Goal: Information Seeking & Learning: Learn about a topic

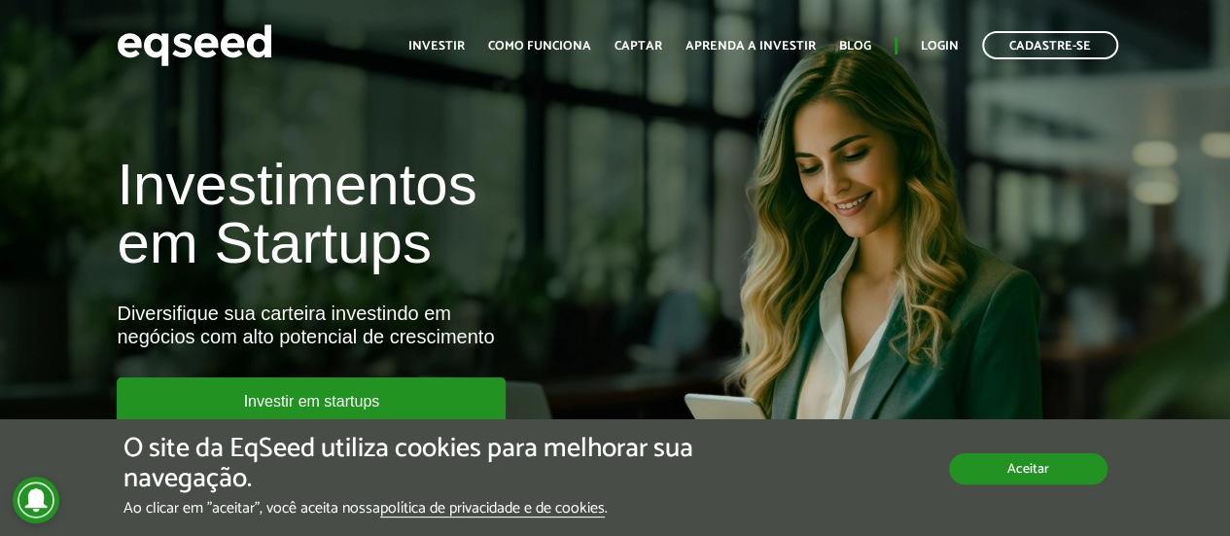
click at [1003, 485] on div "O site da EqSeed utiliza cookies para melhorar sua navegação. Ao clicar em "ace…" at bounding box center [615, 476] width 984 height 84
click at [1012, 464] on button "Aceitar" at bounding box center [1028, 468] width 158 height 31
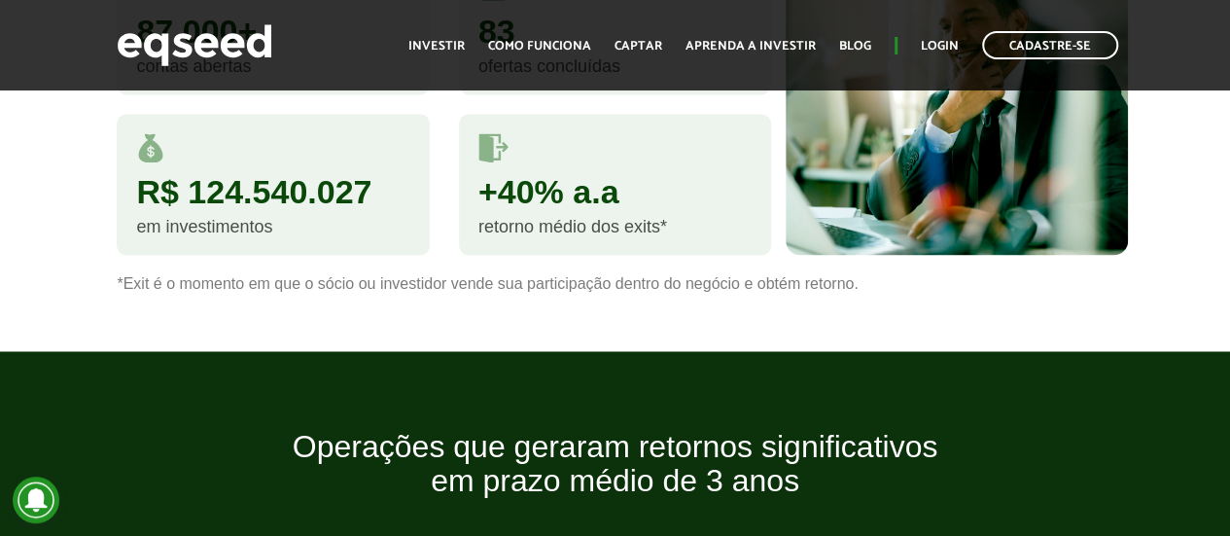
scroll to position [1410, 0]
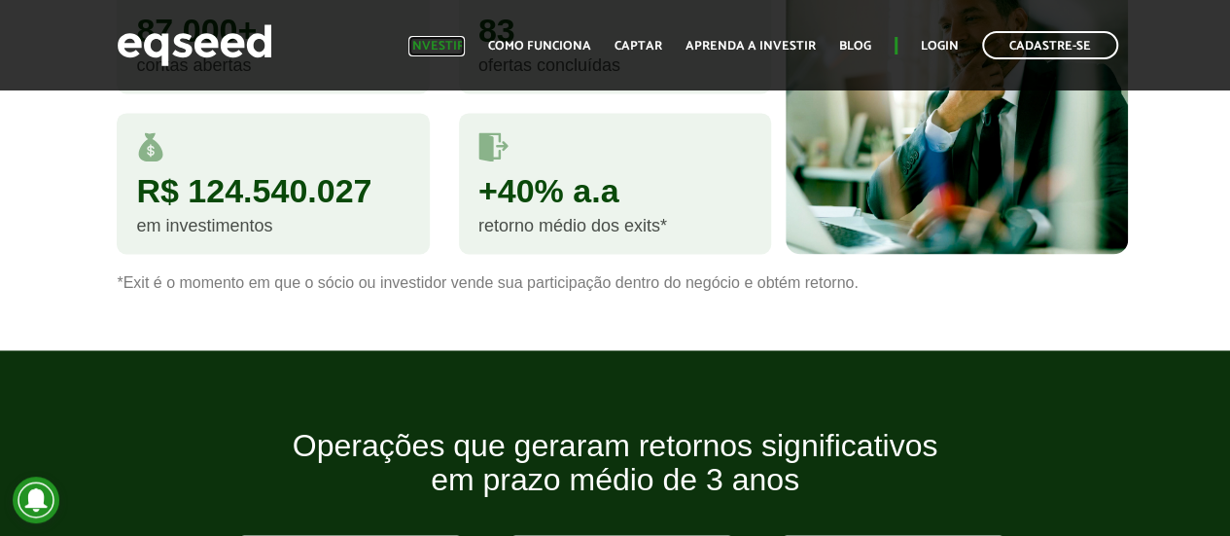
click at [463, 52] on link "Investir" at bounding box center [436, 46] width 56 height 13
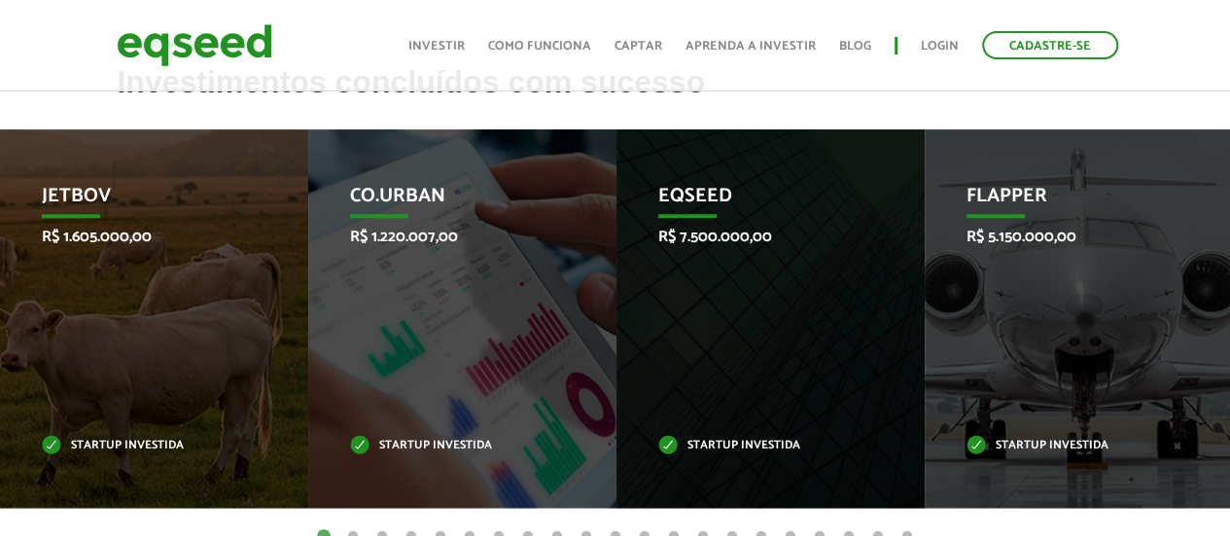
scroll to position [672, 0]
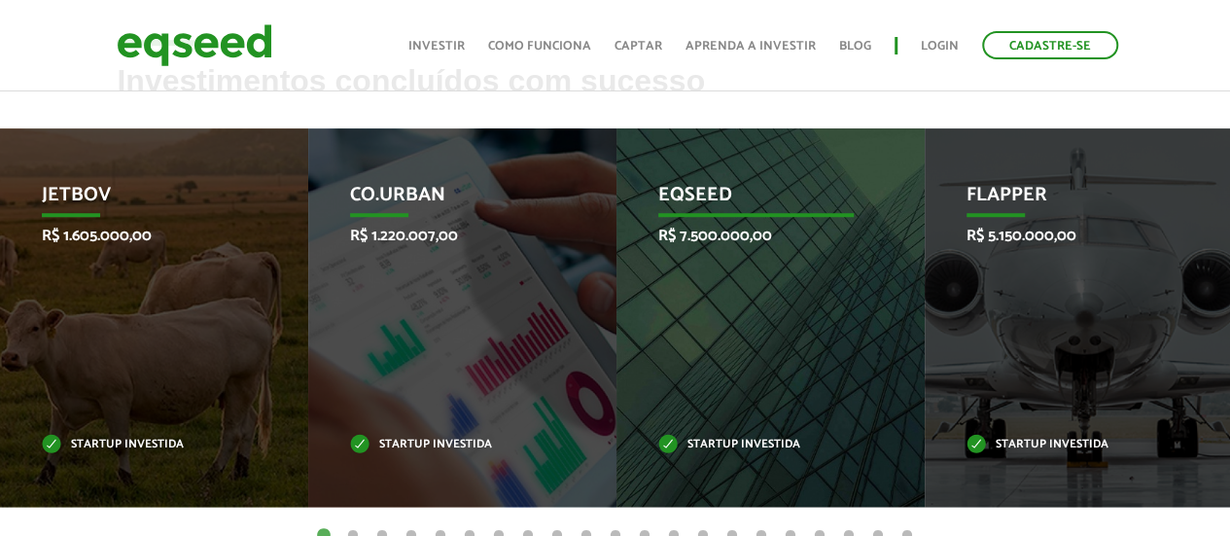
click at [754, 260] on div "EqSeed R$ 7.500.000,00 Startup investida" at bounding box center [755, 317] width 279 height 378
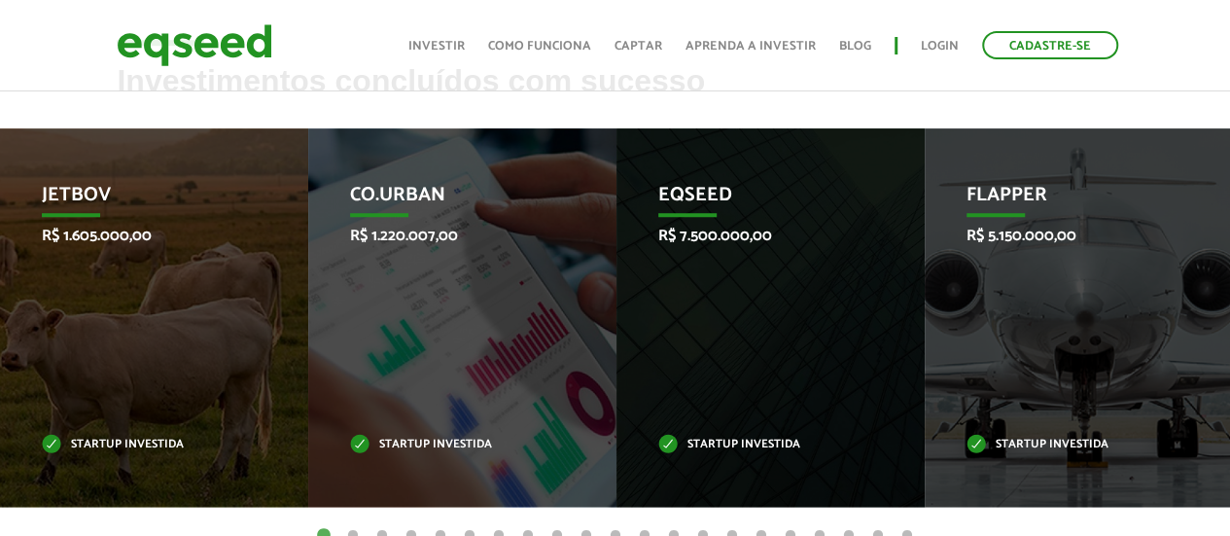
scroll to position [753, 0]
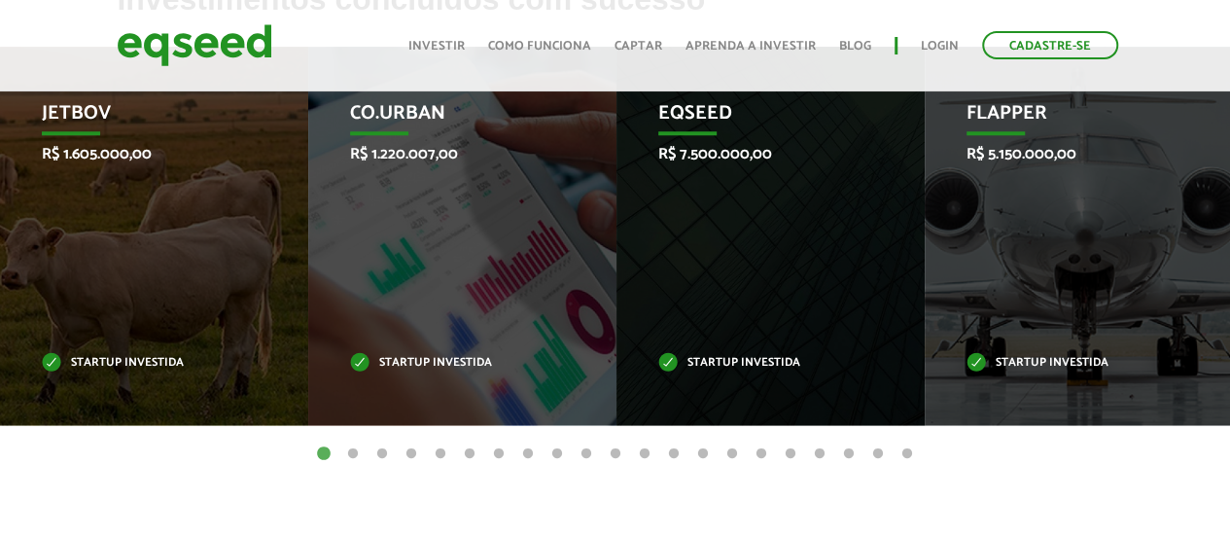
click at [356, 444] on button "2" at bounding box center [352, 453] width 19 height 19
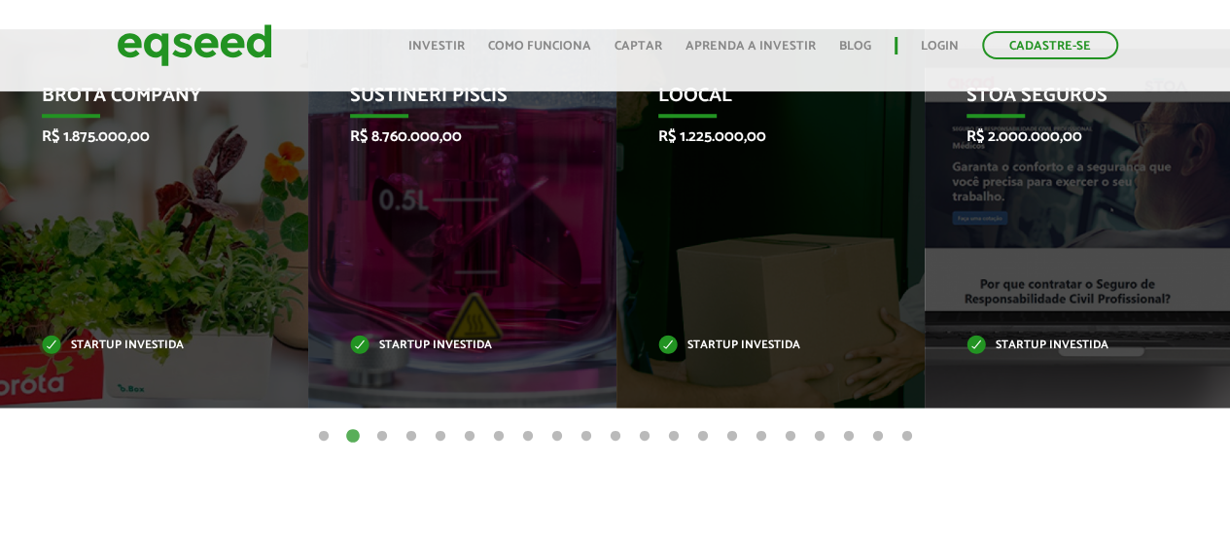
scroll to position [779, 0]
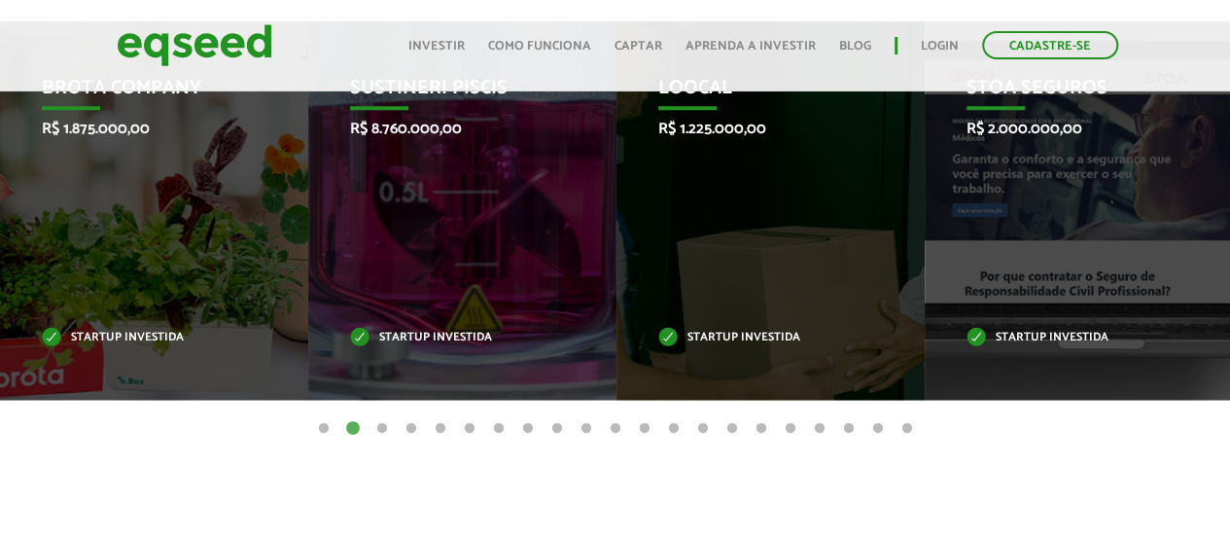
drag, startPoint x: 322, startPoint y: 433, endPoint x: 314, endPoint y: 442, distance: 12.4
click at [314, 442] on article "Investimentos concluídos com sucesso Invoop R$ 250.000,00 Startup investida Pro…" at bounding box center [615, 241] width 1230 height 568
drag, startPoint x: 327, startPoint y: 385, endPoint x: 329, endPoint y: 400, distance: 15.7
click at [329, 400] on div "Invoop R$ 250.000,00 Startup investida Prosumir R$ 300.000,00 Startup investida…" at bounding box center [615, 224] width 1230 height 407
click at [323, 428] on button "1" at bounding box center [323, 428] width 19 height 19
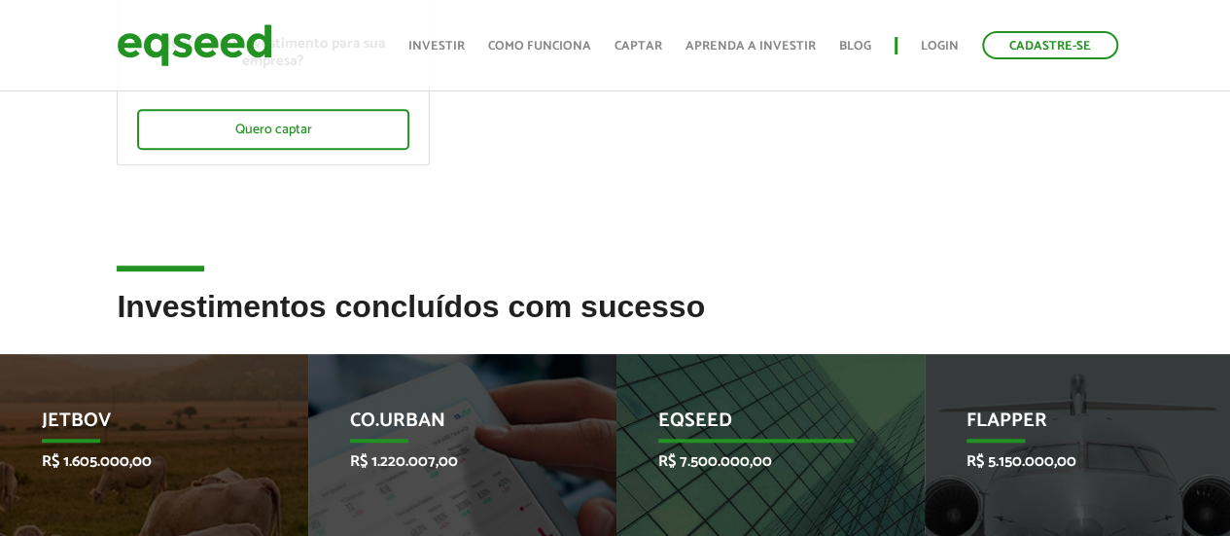
scroll to position [804, 0]
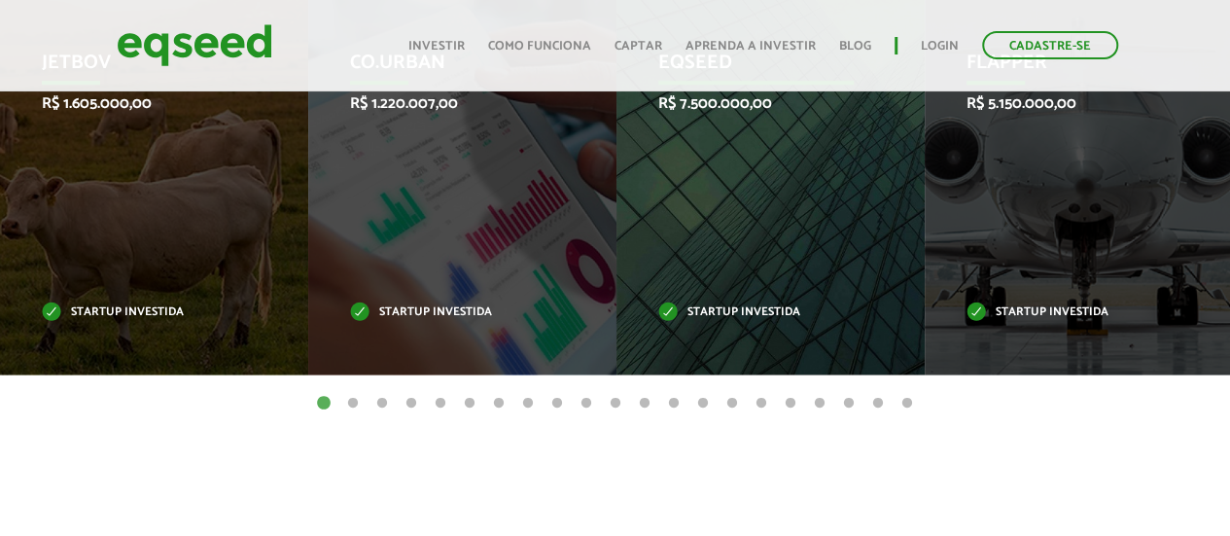
click at [742, 258] on div "EqSeed R$ 7.500.000,00 Startup investida" at bounding box center [755, 185] width 279 height 378
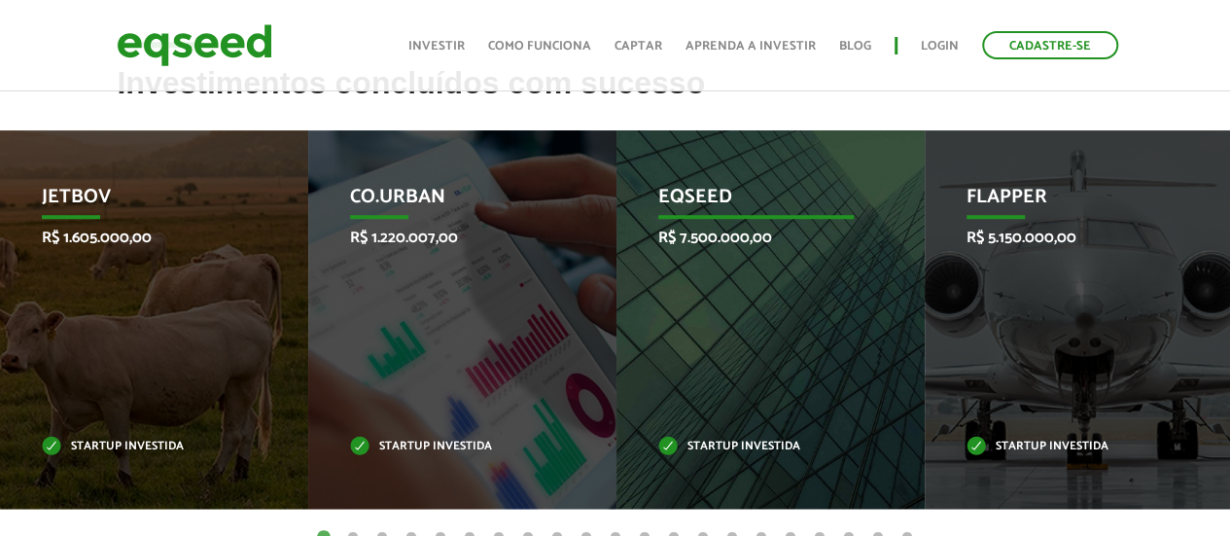
scroll to position [676, 0]
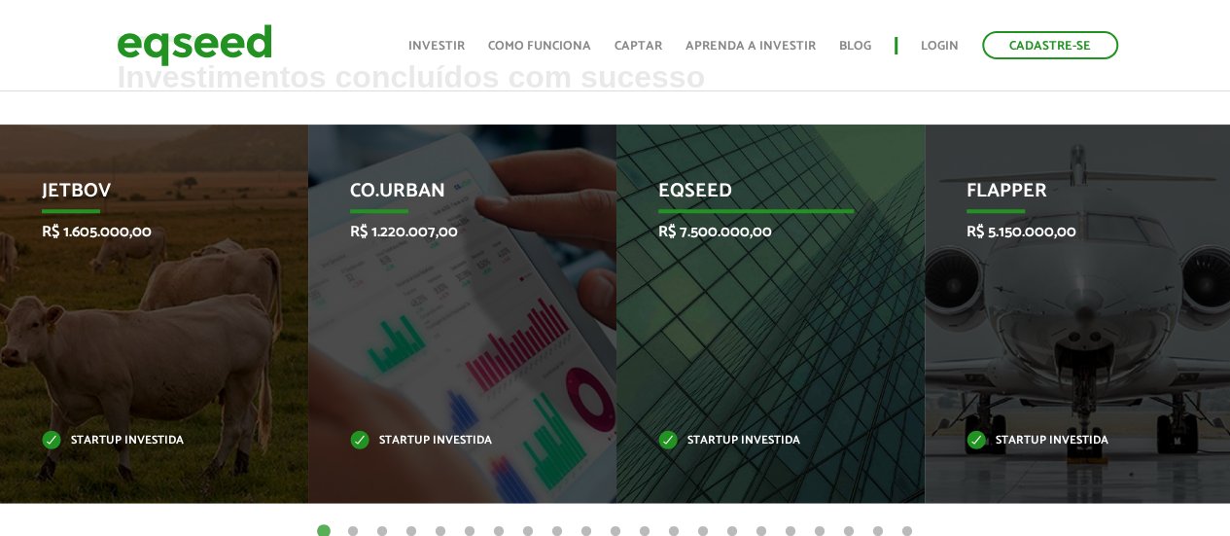
click at [697, 188] on p "EqSeed" at bounding box center [755, 196] width 195 height 33
click at [735, 442] on p "Startup investida" at bounding box center [755, 440] width 195 height 11
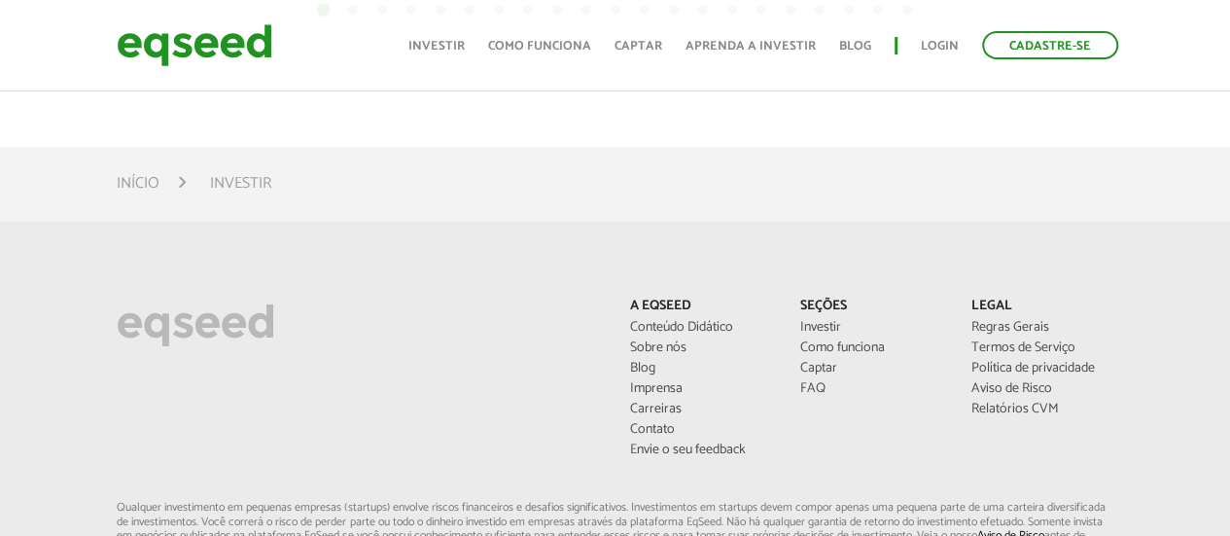
scroll to position [1600, 0]
